Goal: Information Seeking & Learning: Find specific fact

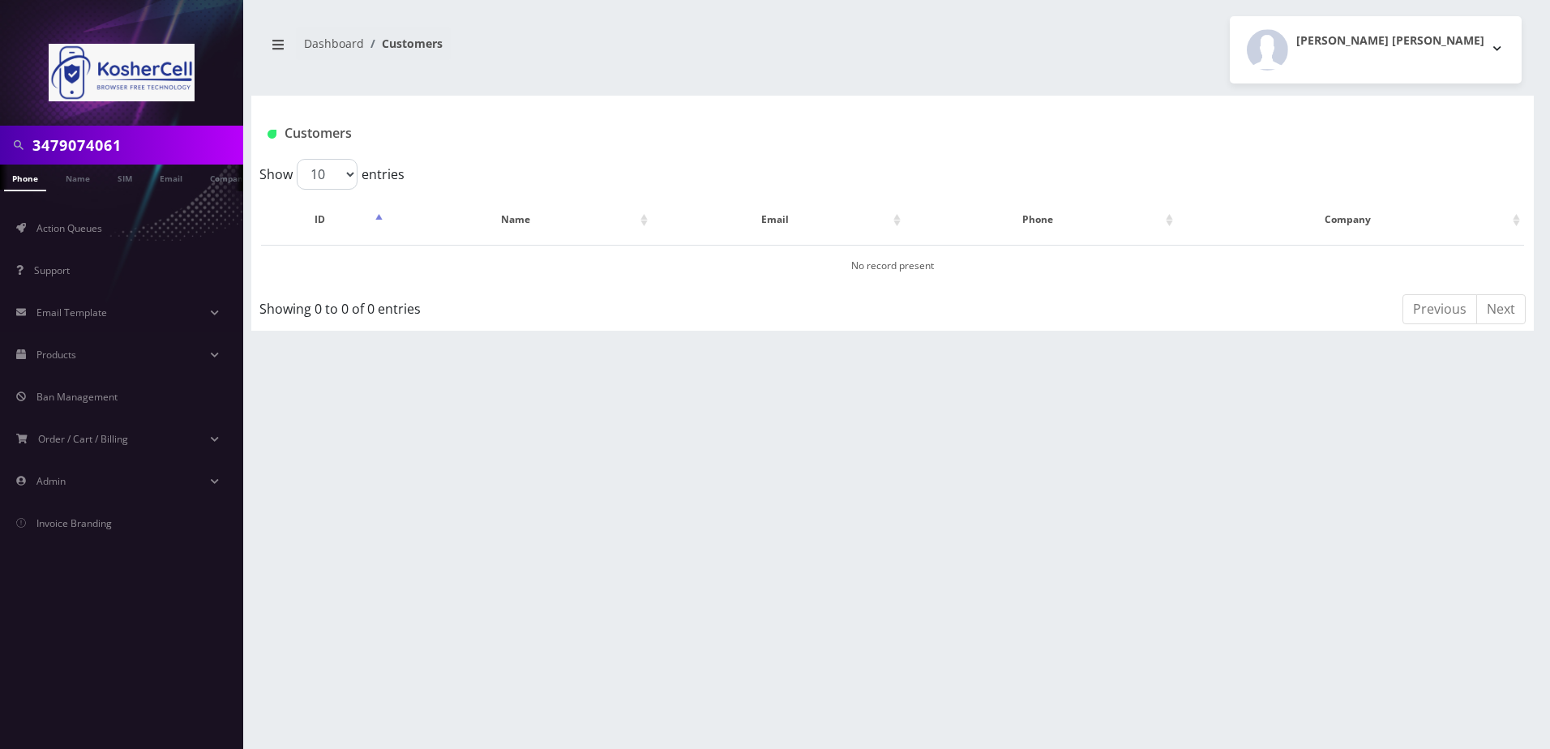
click at [114, 155] on input "3479074061" at bounding box center [135, 145] width 207 height 31
type input "5162436942"
click at [33, 174] on link "Phone" at bounding box center [25, 178] width 42 height 27
click at [129, 140] on input "5162436942" at bounding box center [135, 145] width 207 height 31
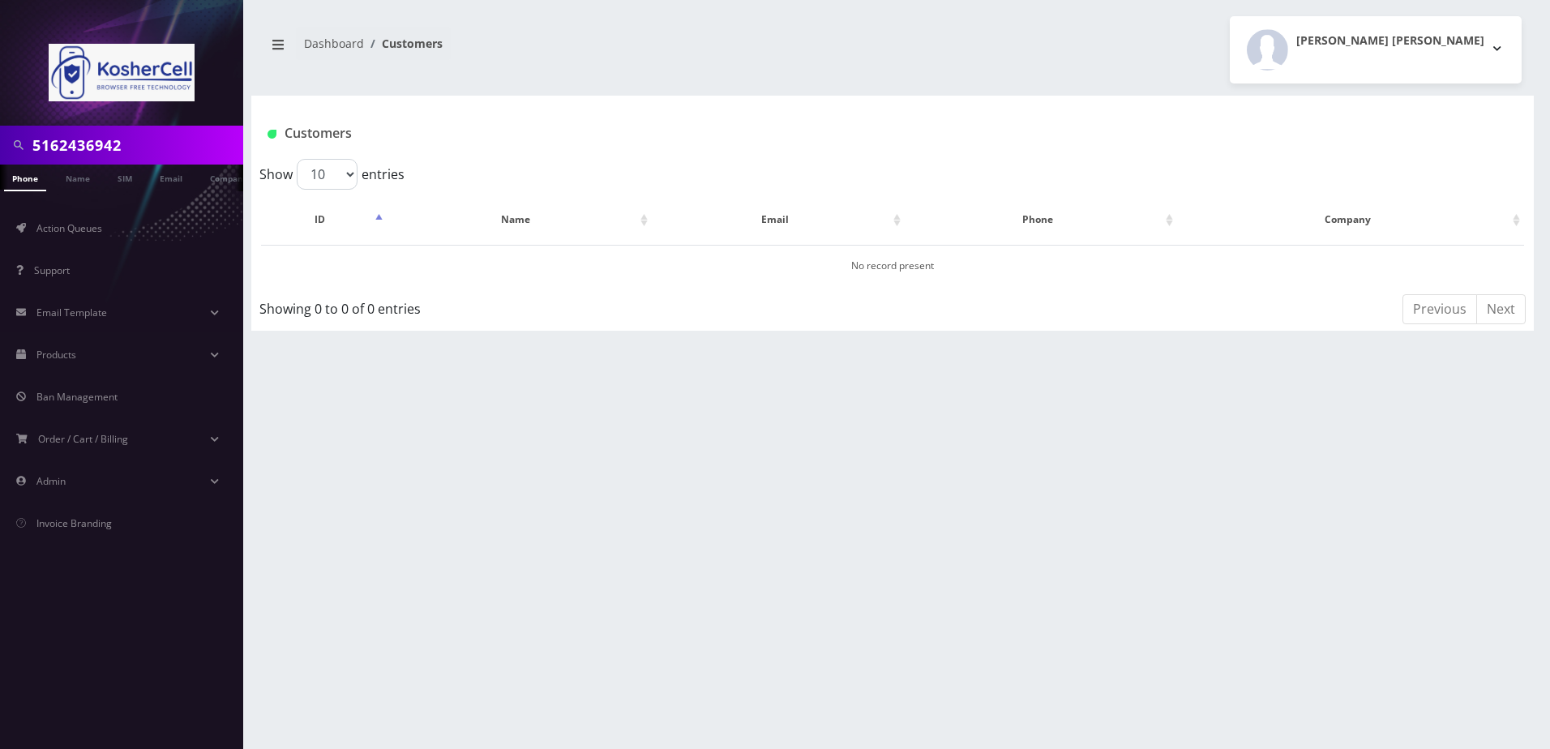
click at [130, 140] on input "5162436942" at bounding box center [135, 145] width 207 height 31
paste input "Weichselbaum"
type input "Weichselbaum"
click at [83, 177] on link "Name" at bounding box center [78, 178] width 41 height 27
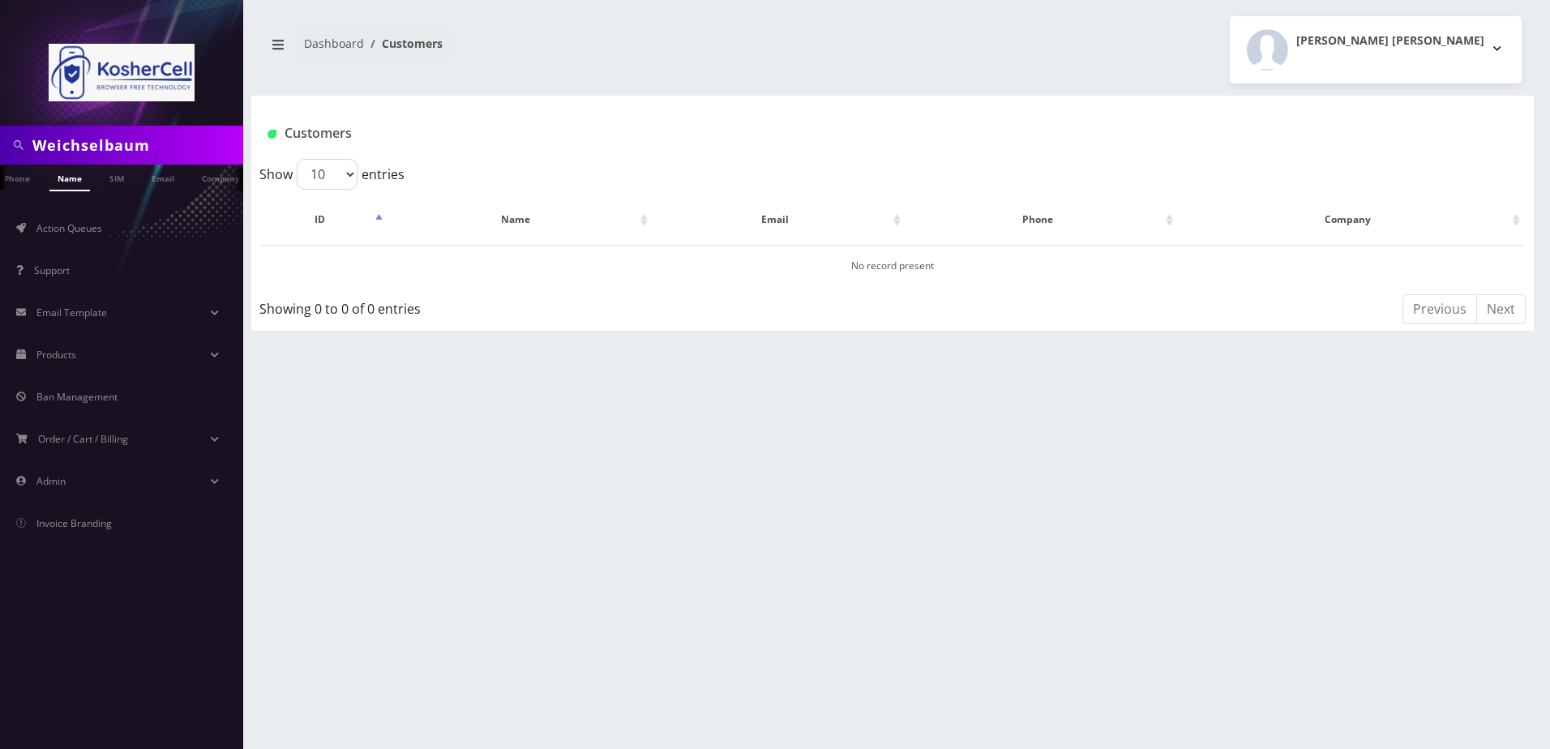
drag, startPoint x: 1382, startPoint y: 619, endPoint x: 521, endPoint y: 164, distance: 974.6
click at [1382, 619] on div "Weichselbaum Phone Name SIM Email Company Customer Dashboard Customers Larry La…" at bounding box center [892, 374] width 1315 height 749
